Goal: Task Accomplishment & Management: Complete application form

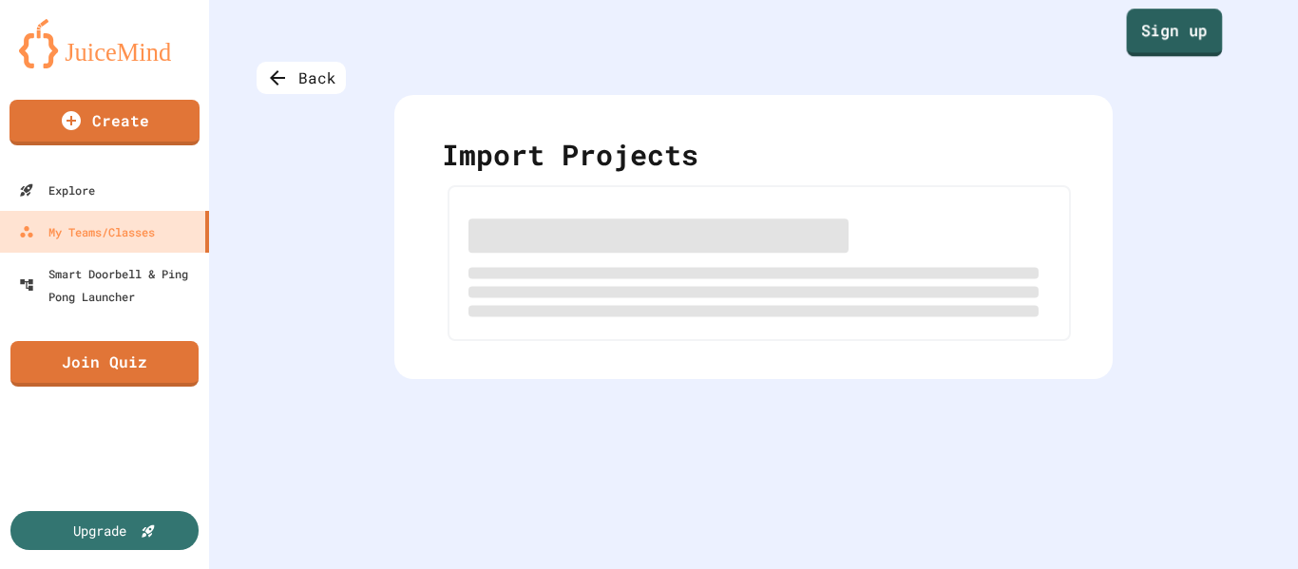
click at [1178, 48] on link "Sign up" at bounding box center [1175, 33] width 96 height 48
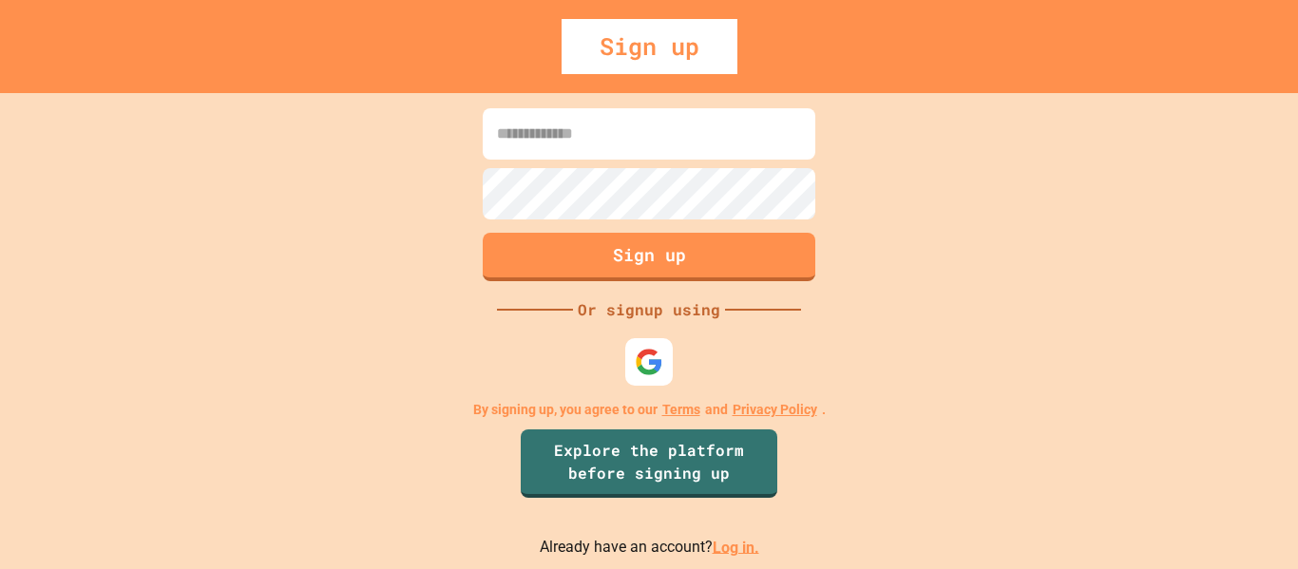
click at [608, 126] on input at bounding box center [649, 133] width 333 height 51
click at [656, 352] on img at bounding box center [649, 361] width 31 height 31
click at [617, 158] on input at bounding box center [649, 133] width 333 height 51
type input "**********"
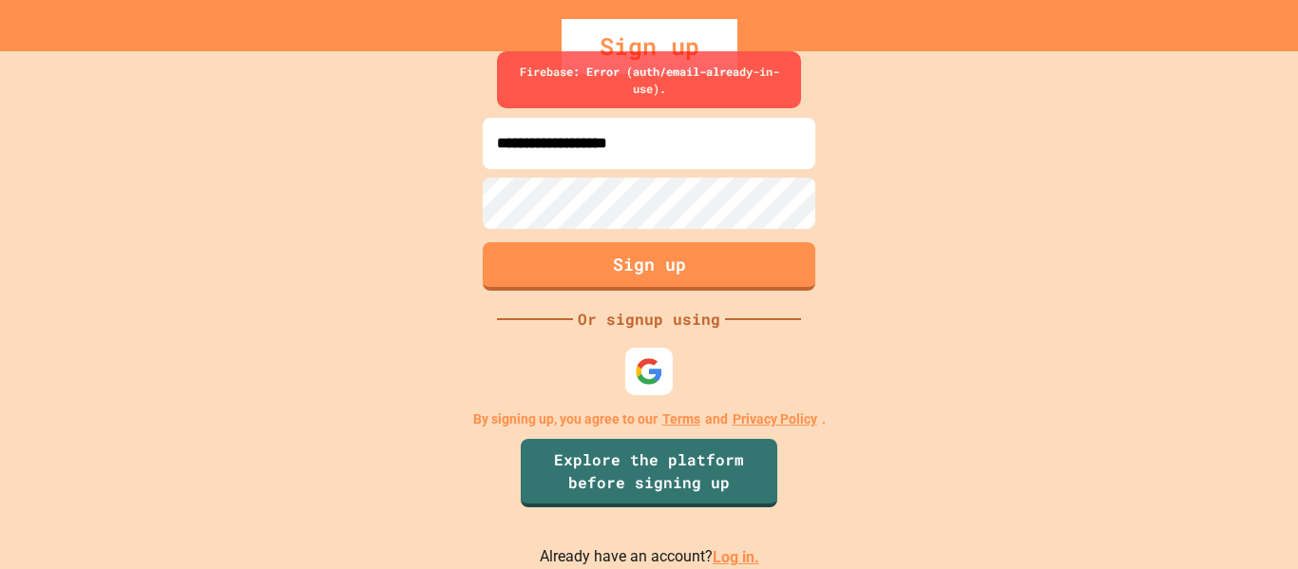
click at [743, 559] on link "Log in." at bounding box center [736, 557] width 47 height 18
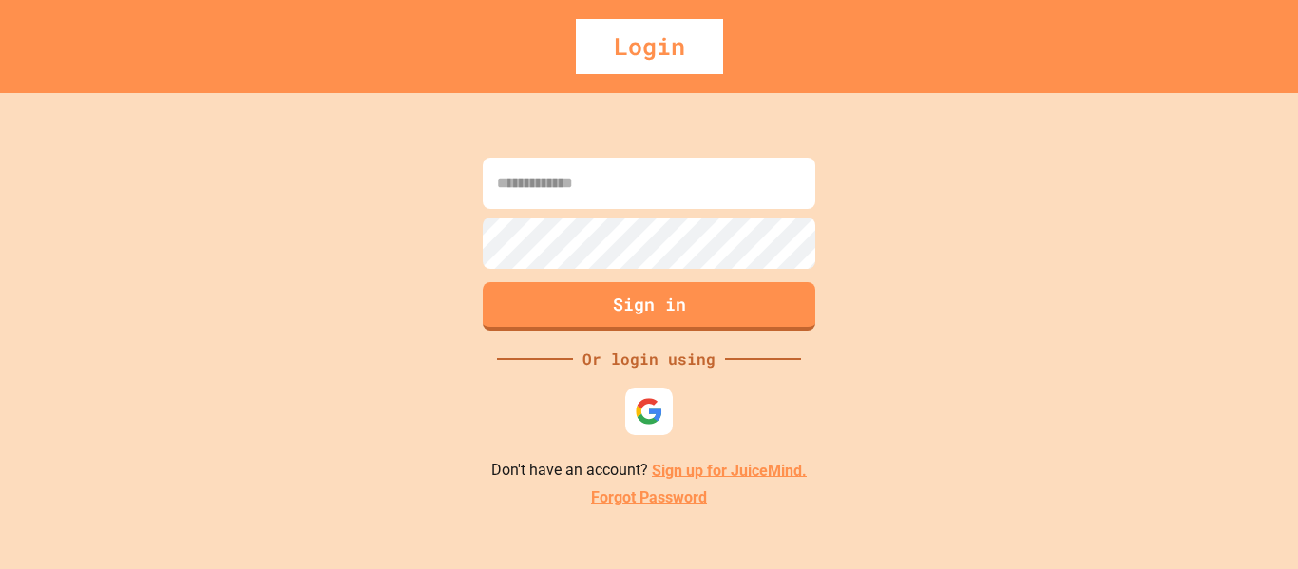
click at [608, 190] on input at bounding box center [649, 183] width 333 height 51
type input "**********"
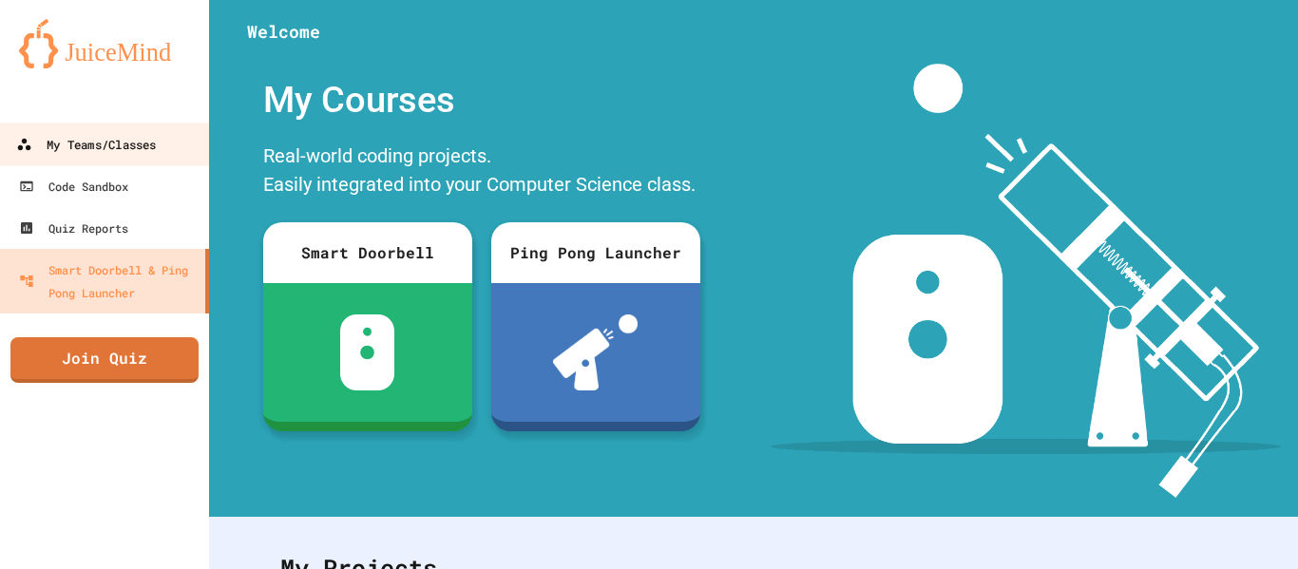
click at [53, 143] on div "My Teams/Classes" at bounding box center [86, 145] width 140 height 24
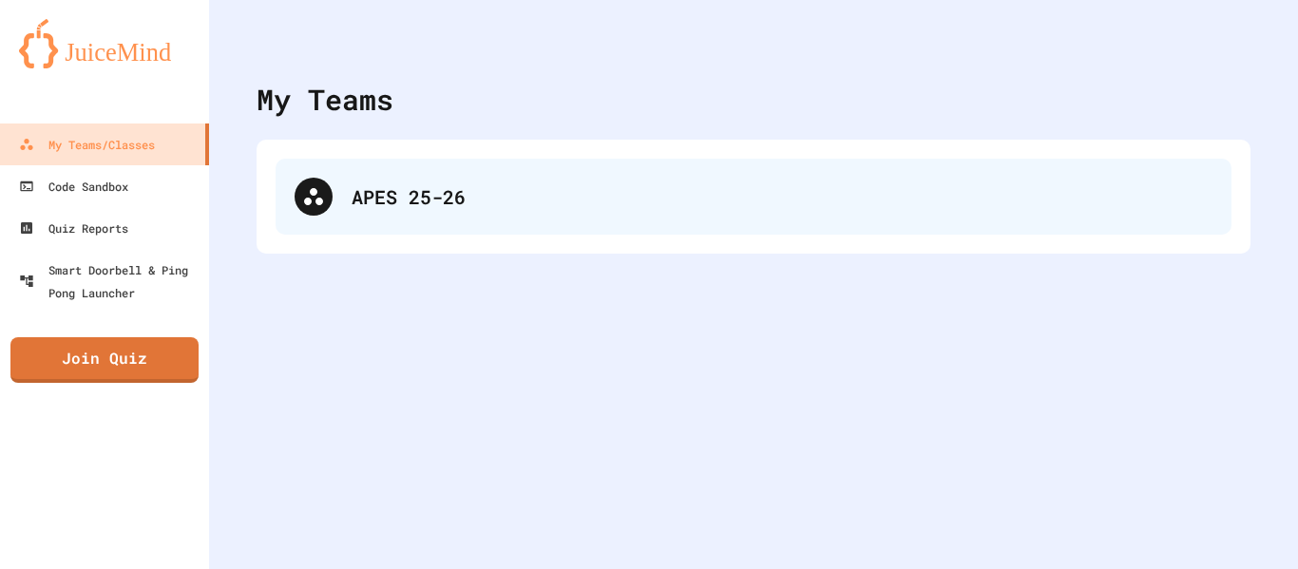
click at [424, 220] on div "APES 25-26" at bounding box center [754, 197] width 956 height 76
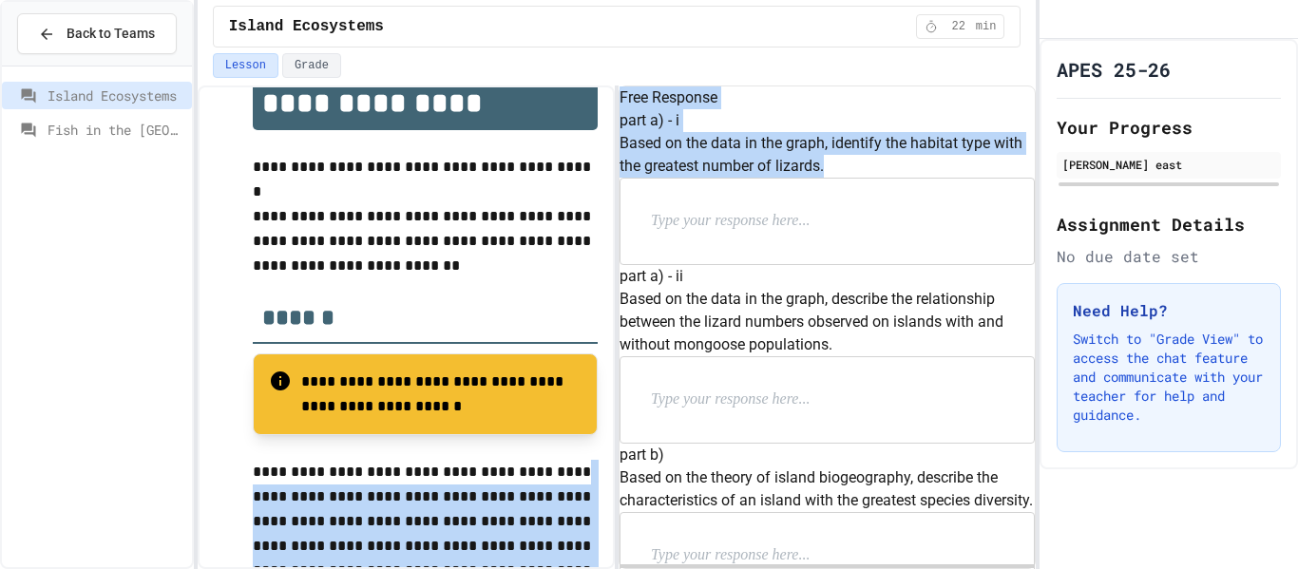
drag, startPoint x: 898, startPoint y: 235, endPoint x: 124, endPoint y: 320, distance: 778.1
click at [124, 320] on div "**********" at bounding box center [649, 284] width 1298 height 569
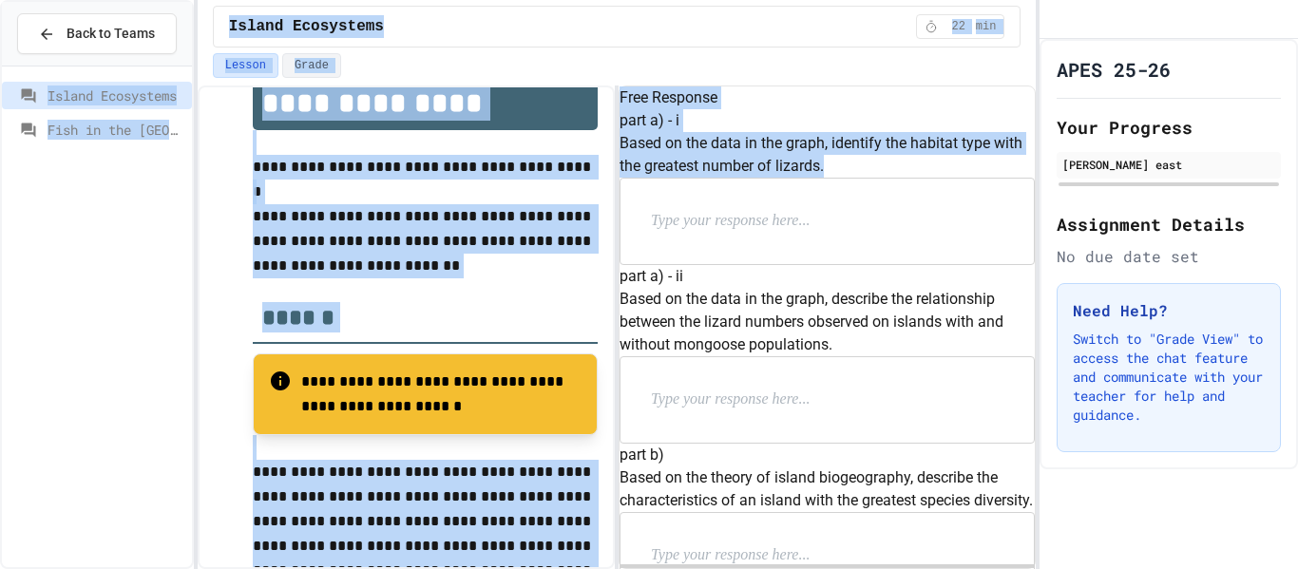
click at [124, 320] on div "Island Ecosystems Fish in the [GEOGRAPHIC_DATA]" at bounding box center [97, 317] width 190 height 486
click at [825, 109] on div "Free Response" at bounding box center [826, 97] width 415 height 23
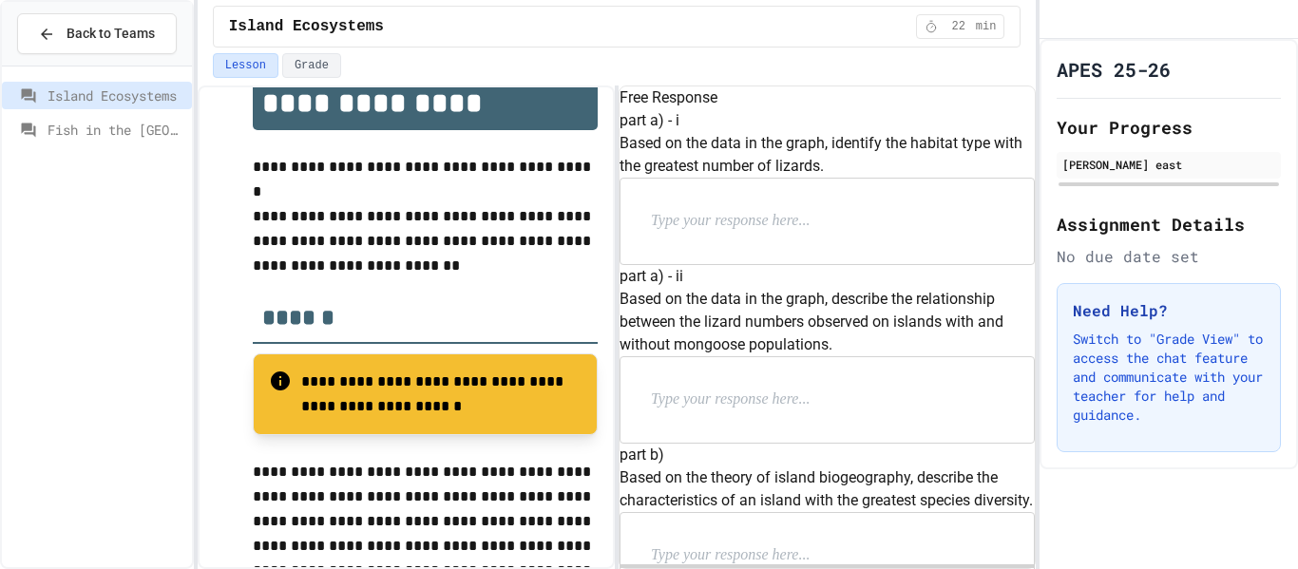
click at [679, 264] on div at bounding box center [826, 222] width 413 height 86
click at [702, 234] on p at bounding box center [774, 221] width 247 height 25
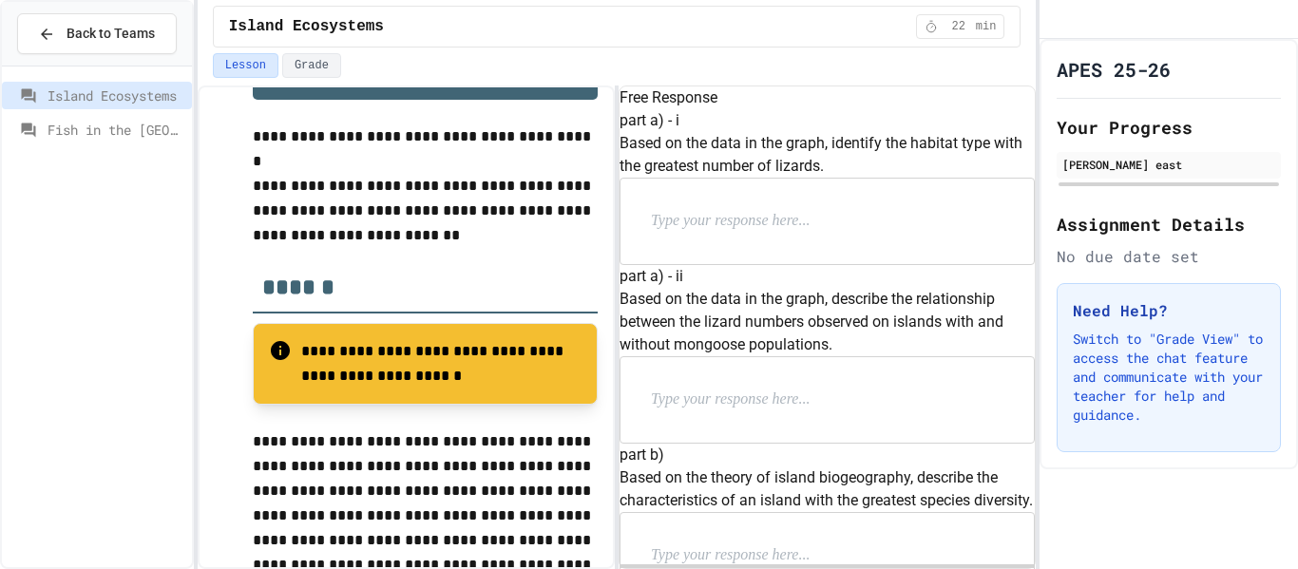
scroll to position [144, 0]
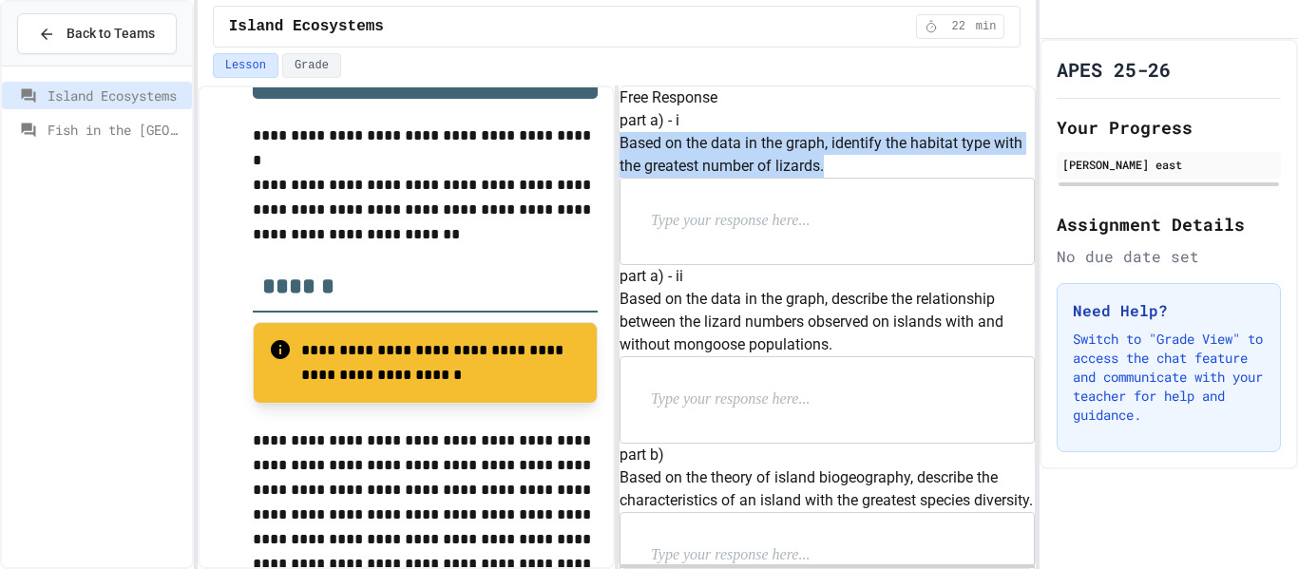
drag, startPoint x: 648, startPoint y: 197, endPoint x: 725, endPoint y: 235, distance: 85.8
click at [725, 235] on div "part a) - i Based on the data in the graph, identify the habitat type with the …" at bounding box center [826, 187] width 415 height 156
copy p "Based on the data in the graph, identify the habitat type with the greatest num…"
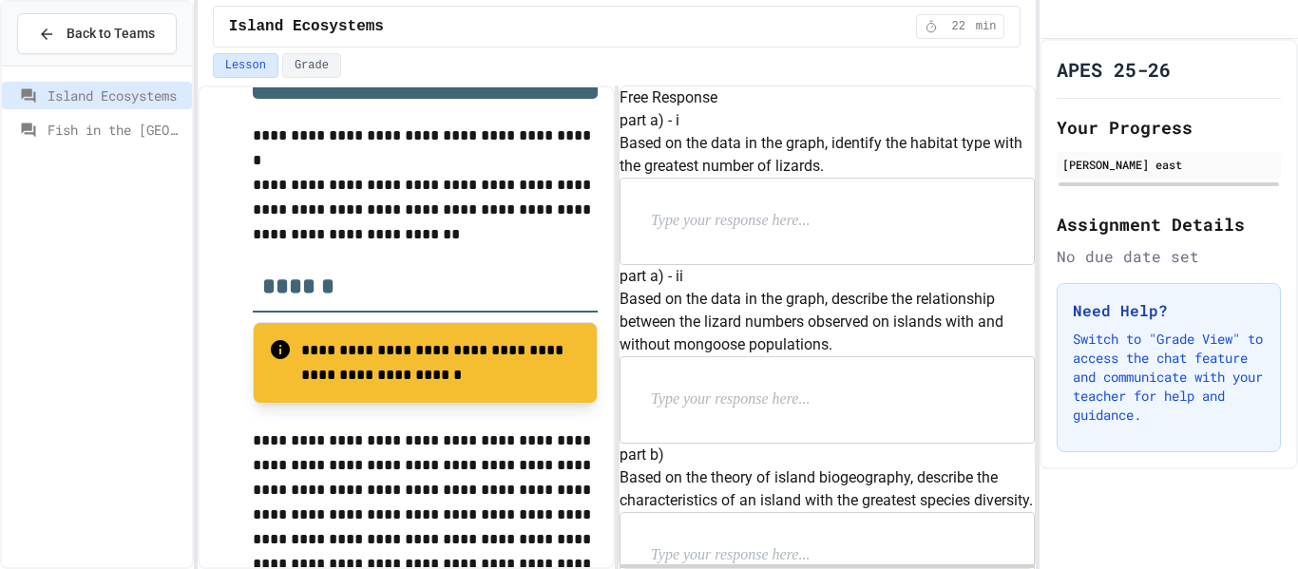
click at [781, 132] on h6 "part a) - i" at bounding box center [826, 120] width 415 height 23
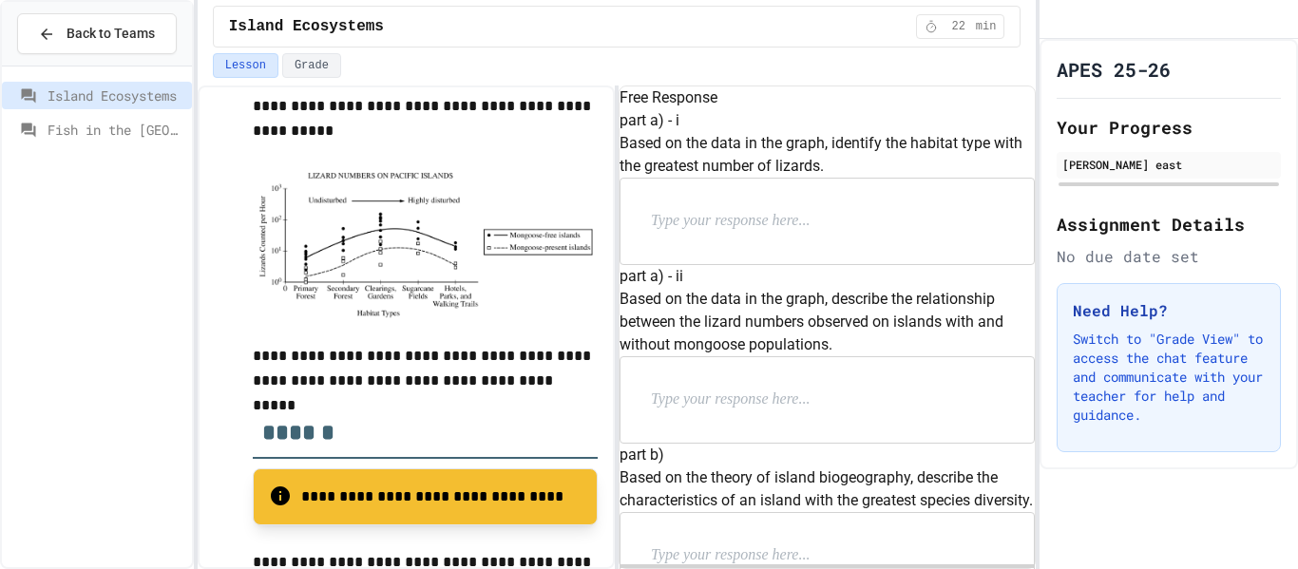
scroll to position [626, 0]
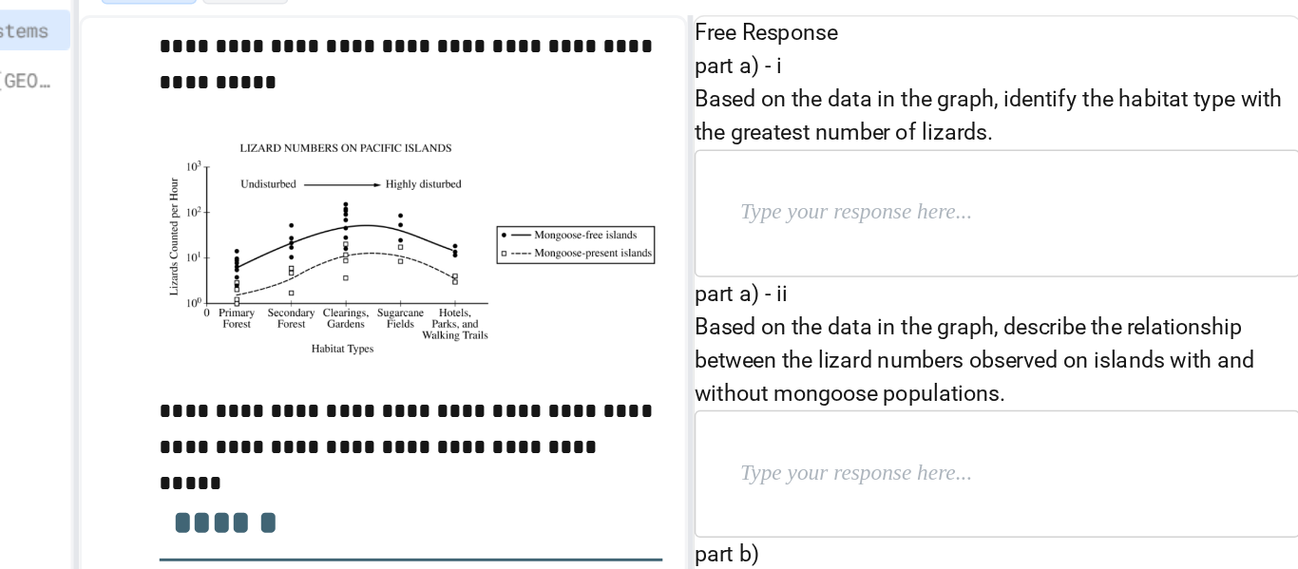
click at [698, 264] on div at bounding box center [826, 222] width 413 height 86
click at [706, 264] on div at bounding box center [826, 222] width 413 height 86
click at [705, 234] on p at bounding box center [774, 221] width 247 height 25
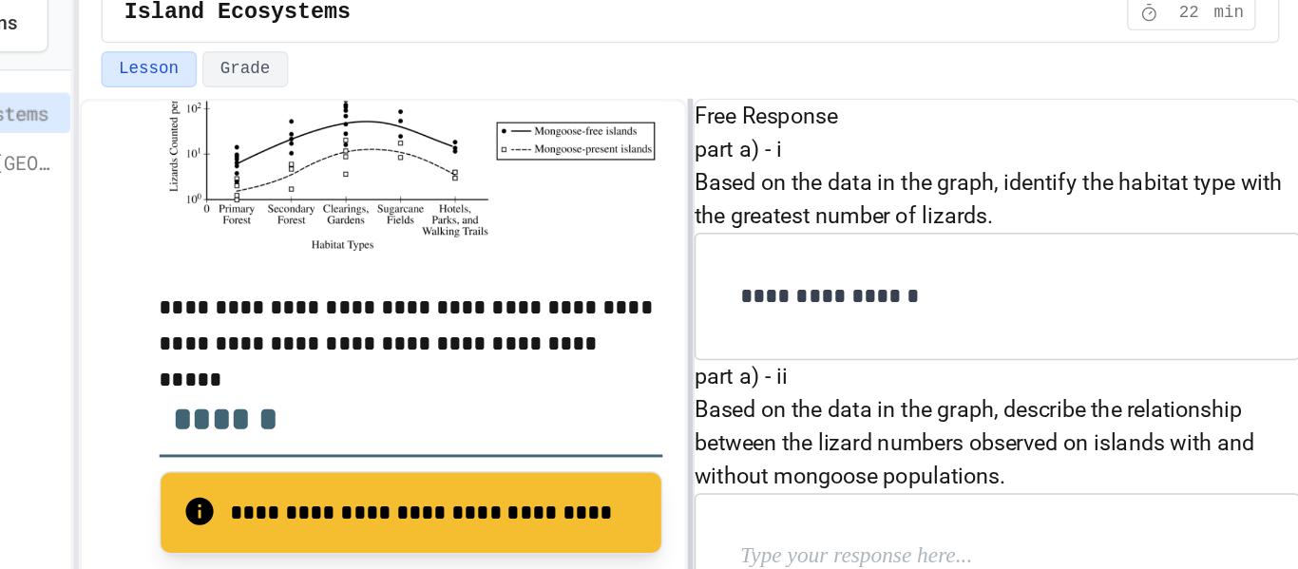
scroll to position [756, 0]
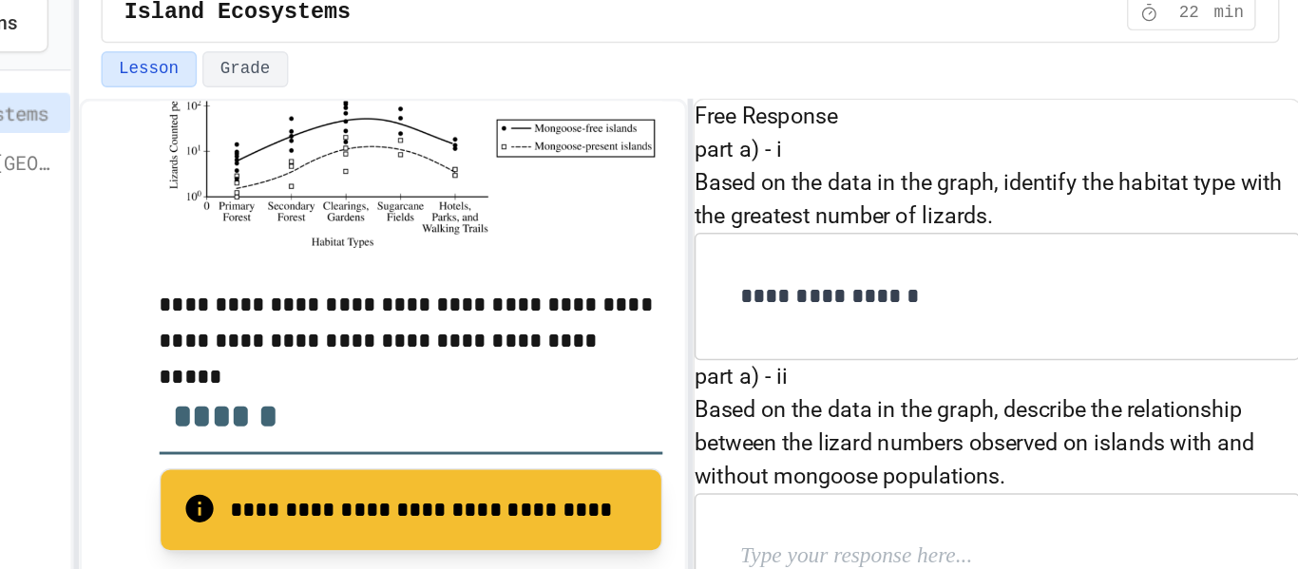
drag, startPoint x: 752, startPoint y: 294, endPoint x: 695, endPoint y: 194, distance: 114.4
click at [695, 178] on p "Based on the data in the graph, identify the habitat type with the greatest num…" at bounding box center [826, 155] width 415 height 46
click at [722, 388] on p at bounding box center [774, 400] width 247 height 25
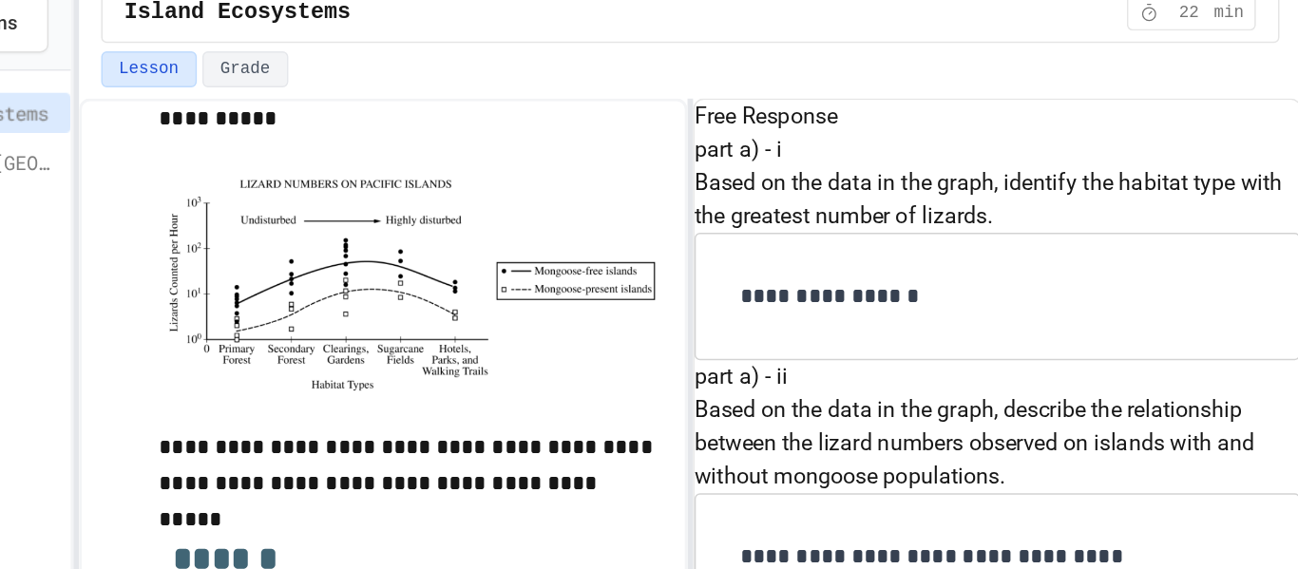
scroll to position [477, 0]
drag, startPoint x: 648, startPoint y: 212, endPoint x: 935, endPoint y: 252, distance: 289.7
click at [935, 468] on div "part b) Based on the theory of island biogeography, describe the characteristic…" at bounding box center [826, 546] width 415 height 156
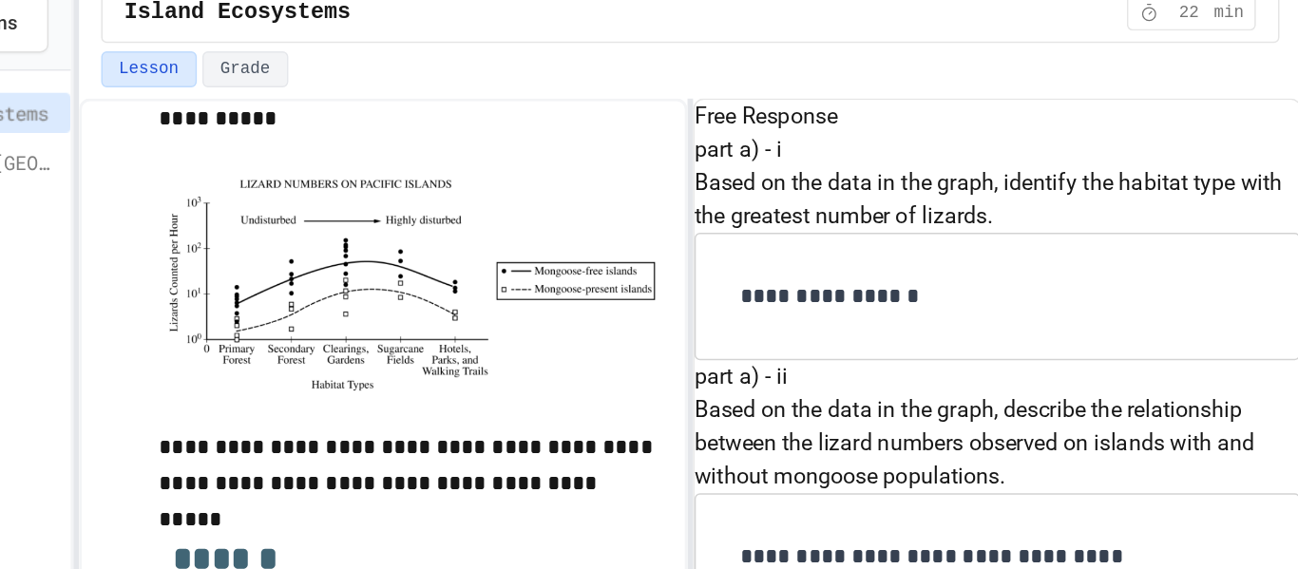
scroll to position [699, 0]
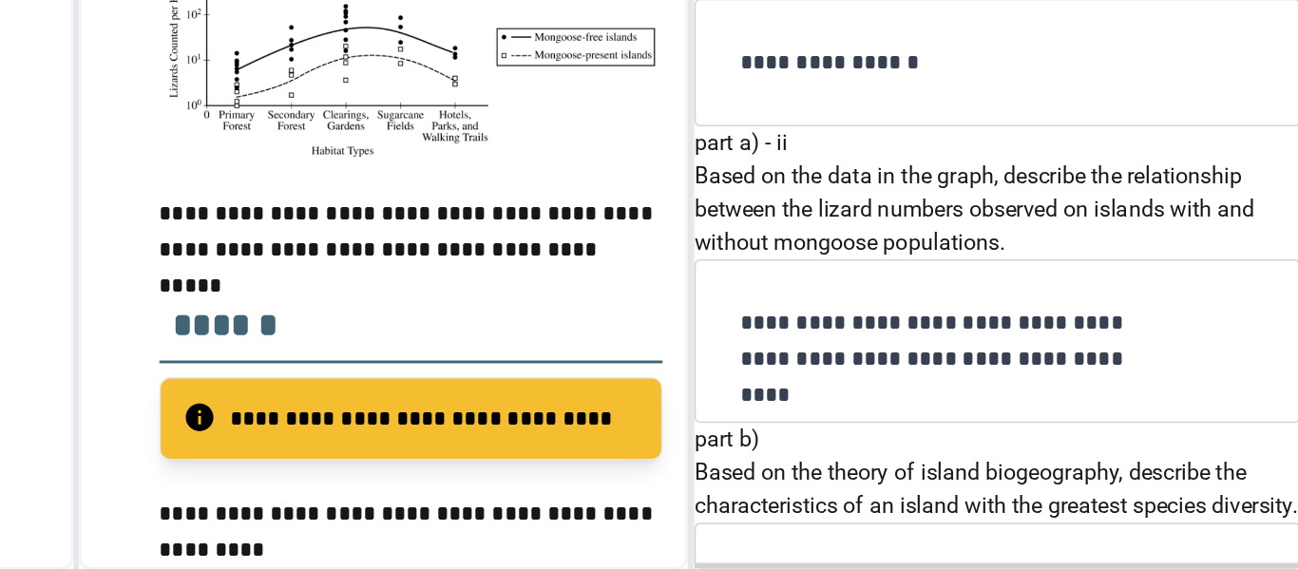
scroll to position [852, 0]
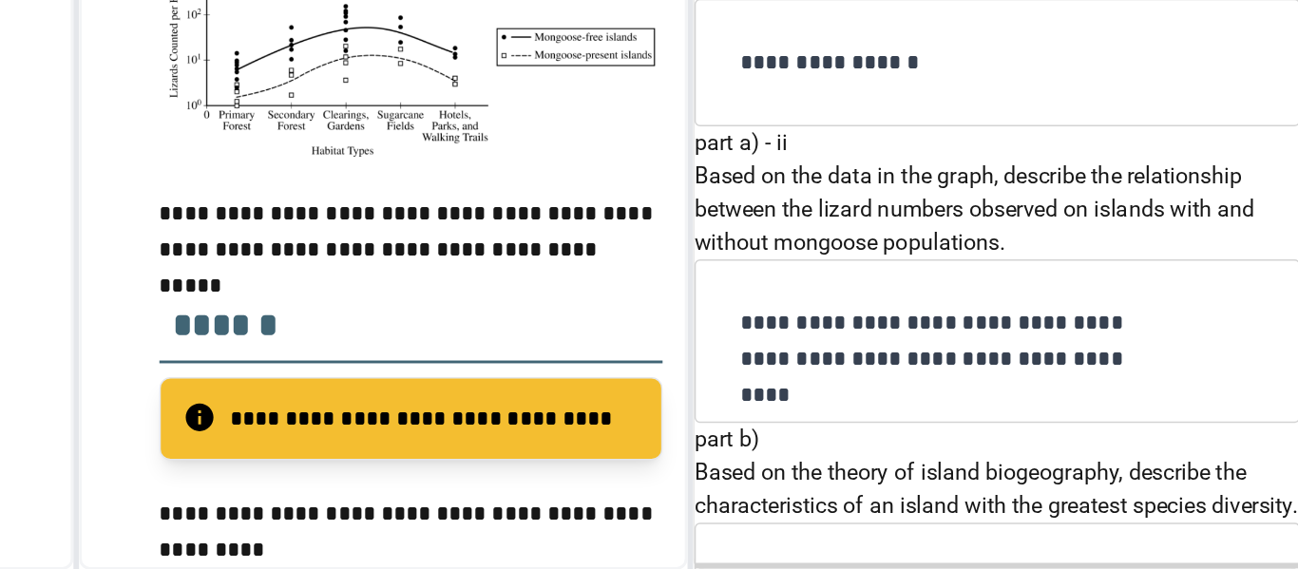
scroll to position [1100, 0]
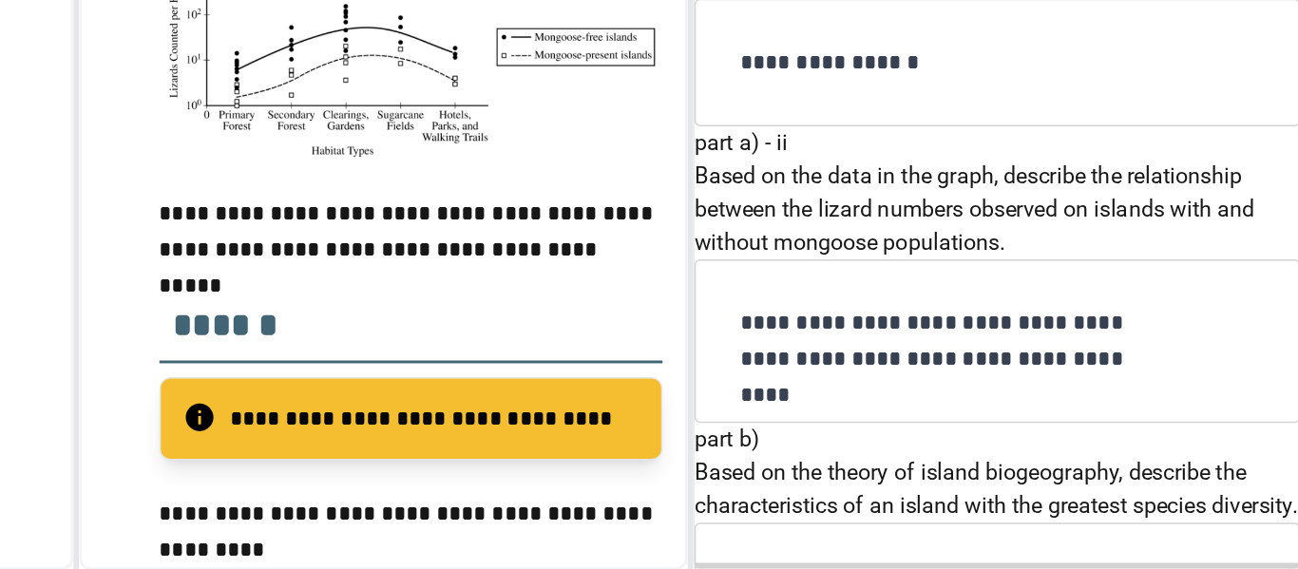
drag, startPoint x: 643, startPoint y: 329, endPoint x: 884, endPoint y: 349, distance: 241.2
copy p "Identify a provisioning ecosystem service provided by primary forests."
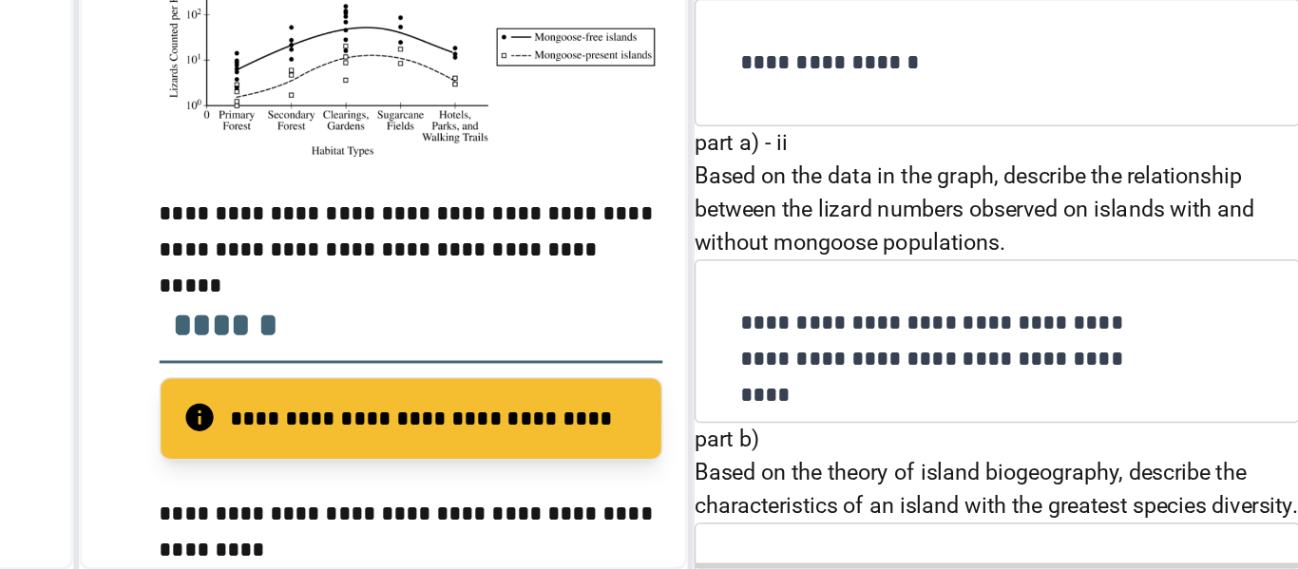
paste div
drag, startPoint x: 891, startPoint y: 276, endPoint x: 959, endPoint y: 343, distance: 94.7
drag, startPoint x: 888, startPoint y: 280, endPoint x: 969, endPoint y: 354, distance: 109.6
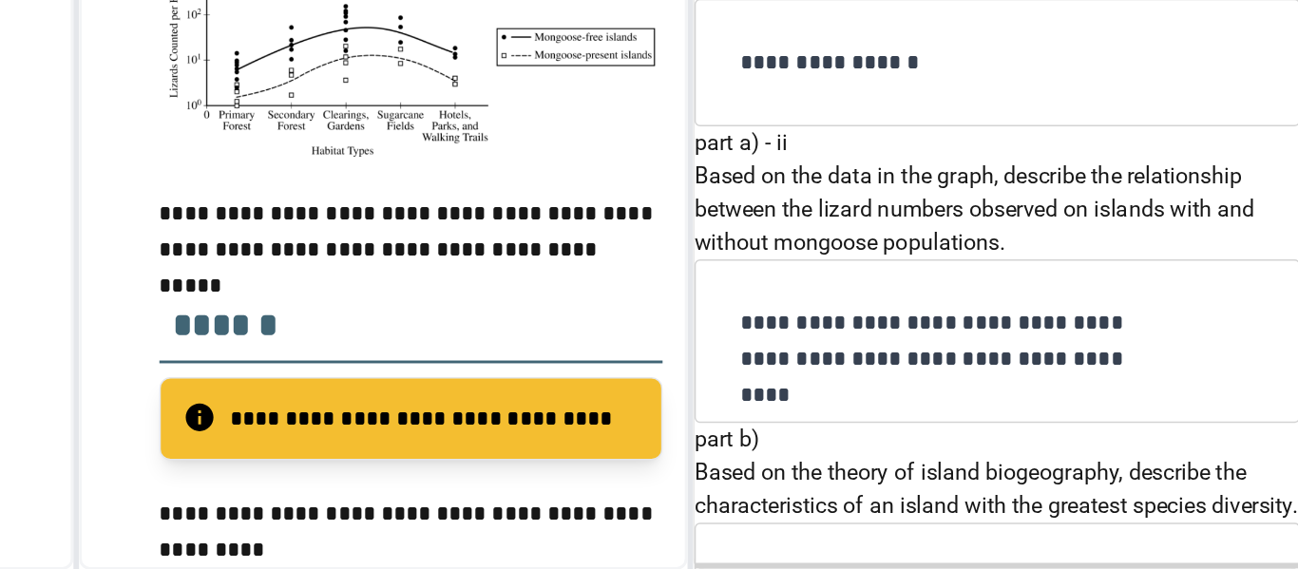
copy p "explain how replacing primary forests with sugarcane fields may have affected t…"
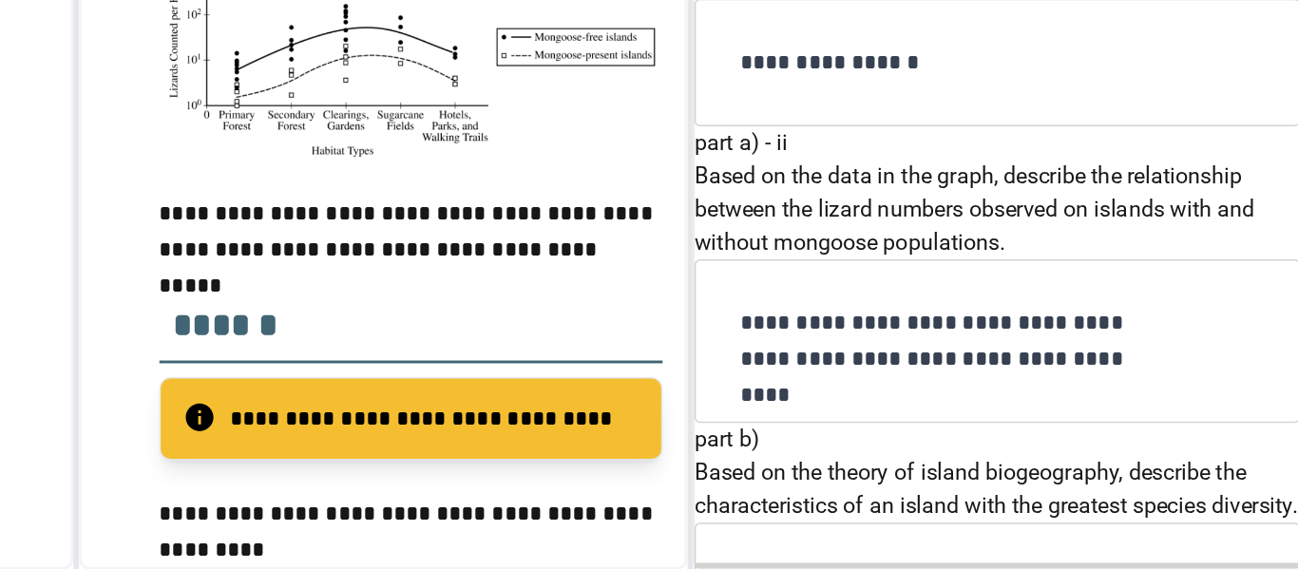
drag, startPoint x: 678, startPoint y: 315, endPoint x: 924, endPoint y: 419, distance: 266.1
drag, startPoint x: 651, startPoint y: 345, endPoint x: 893, endPoint y: 405, distance: 249.6
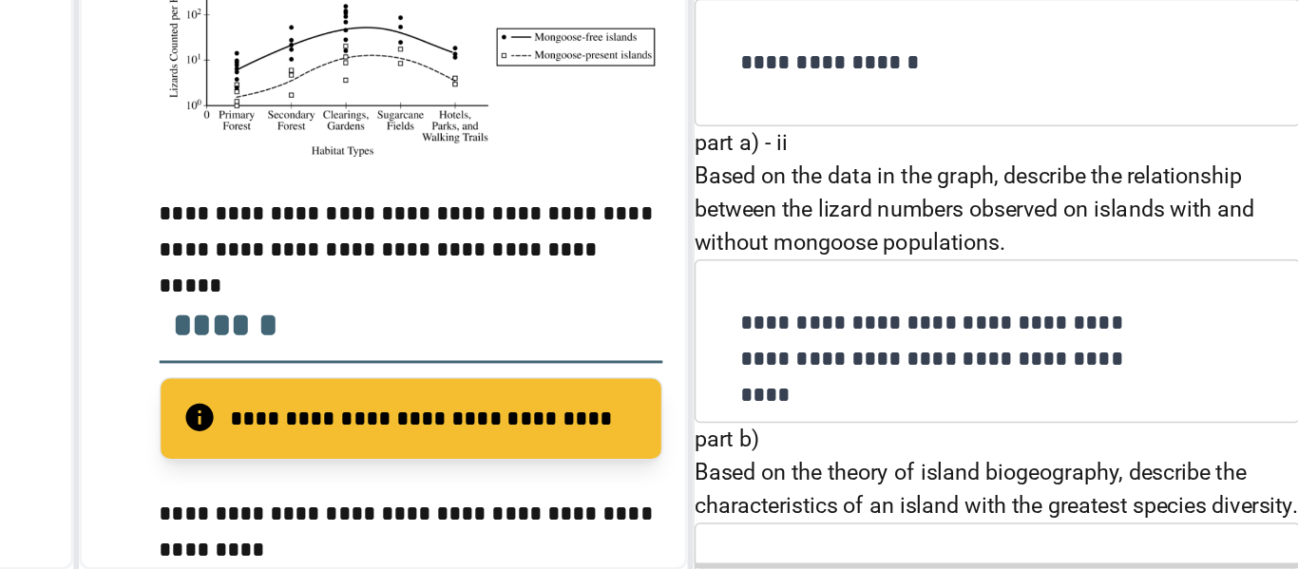
copy p "The long-term use of monocultures in commercial sugarcane farming is one cause …"
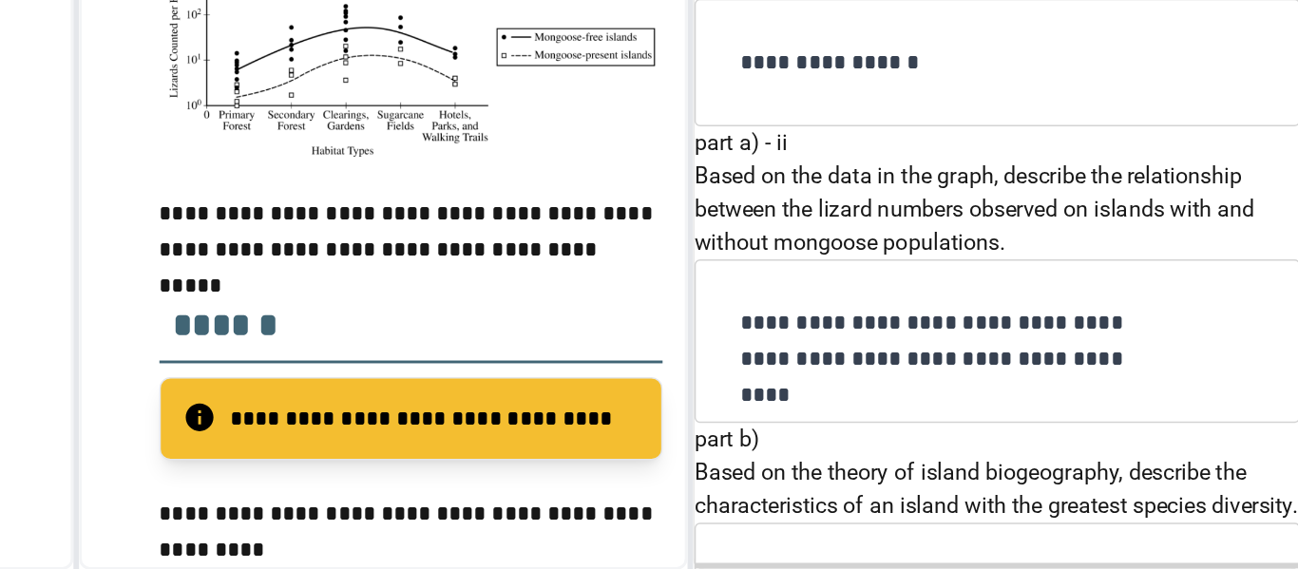
drag, startPoint x: 651, startPoint y: 355, endPoint x: 849, endPoint y: 377, distance: 199.8
copy p "Describe an advantage of crop rotation using legumes on soil fertility."
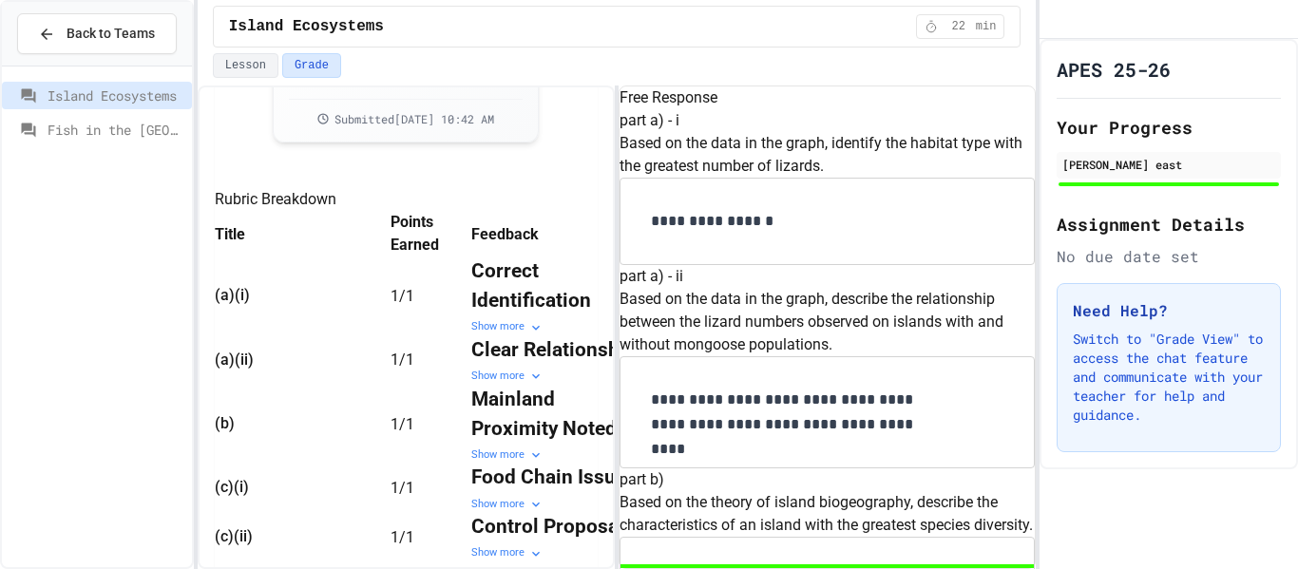
scroll to position [311, 0]
